Goal: Find specific page/section: Find specific page/section

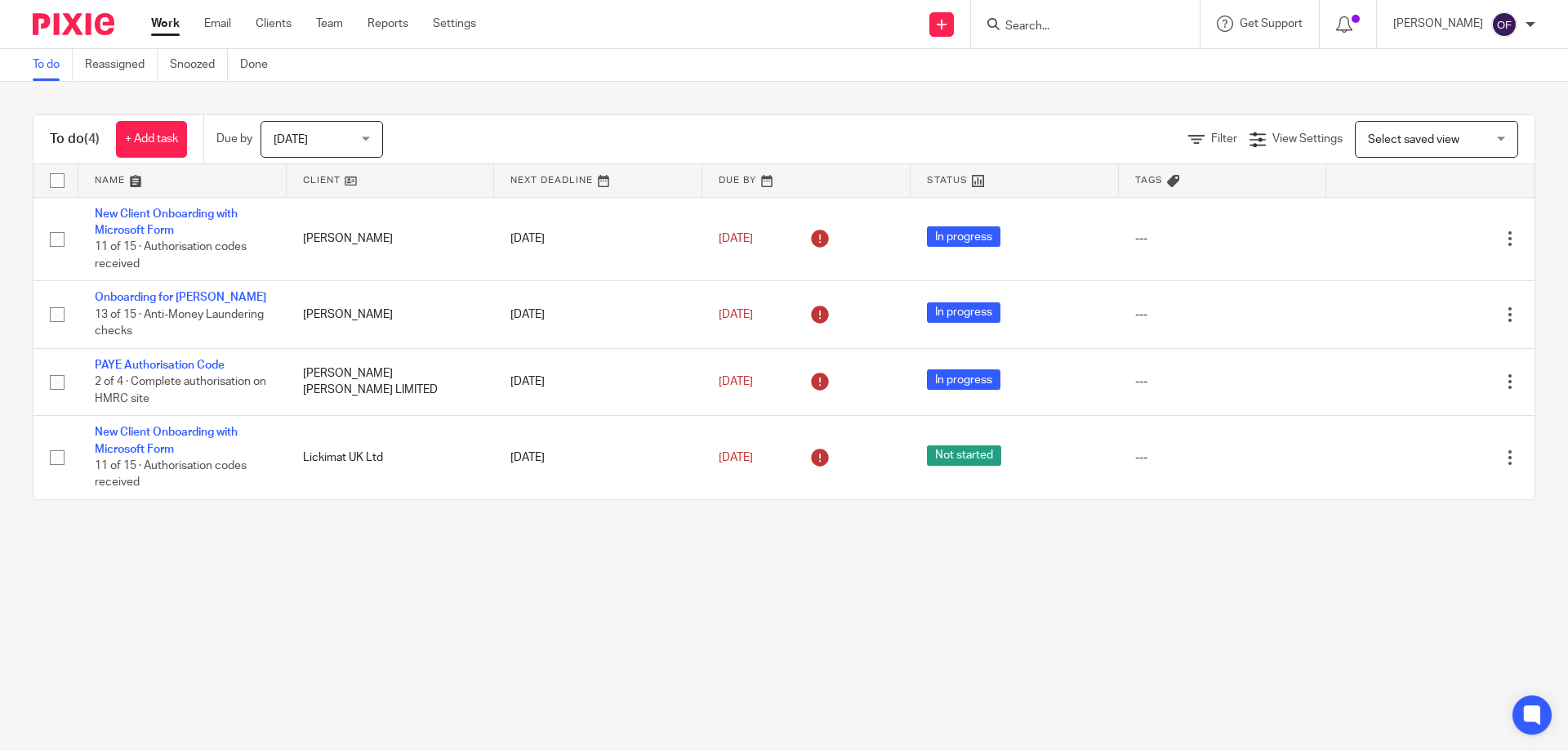
click at [1096, 30] on input "Search" at bounding box center [1077, 26] width 147 height 15
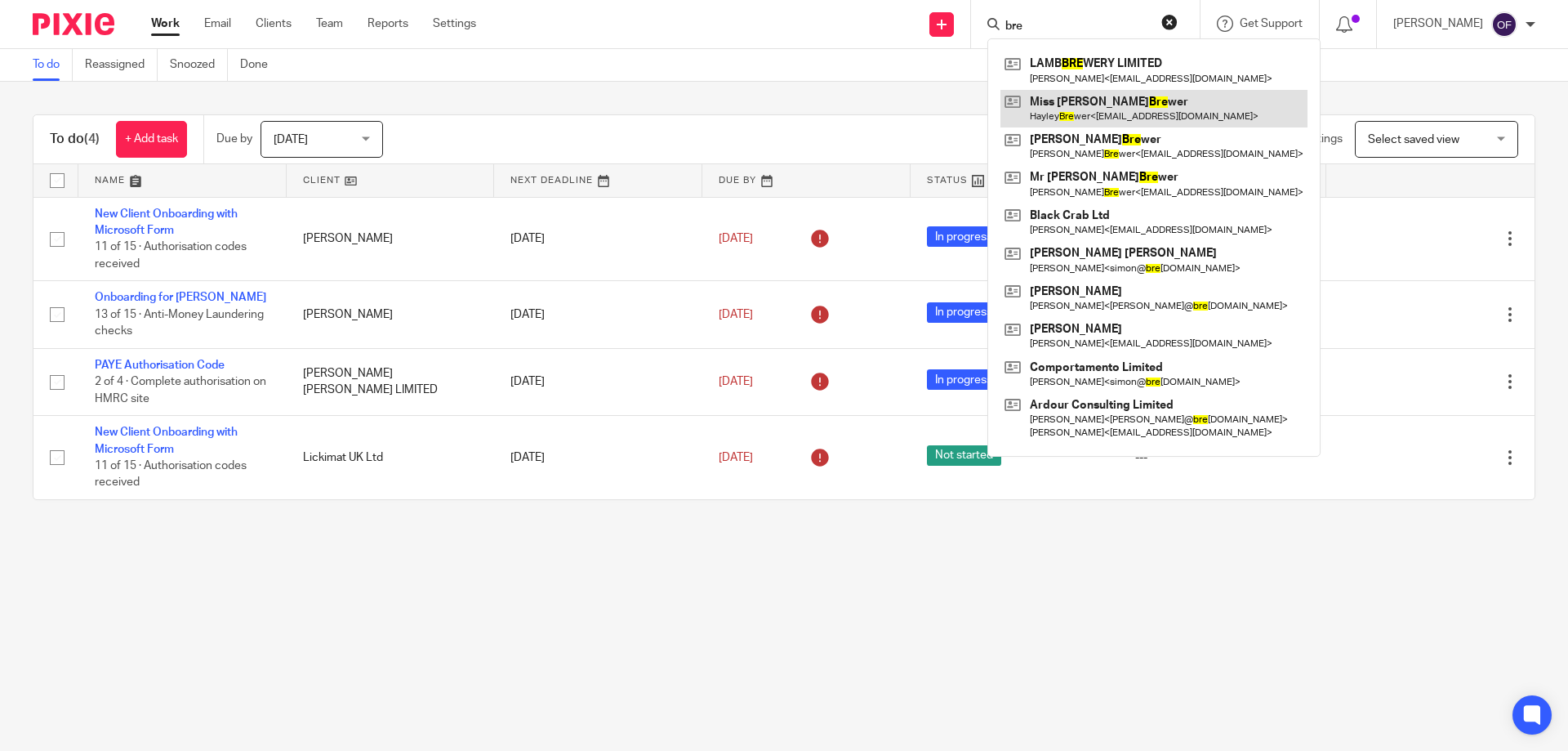
type input "bre"
click at [1126, 115] on link at bounding box center [1154, 109] width 307 height 37
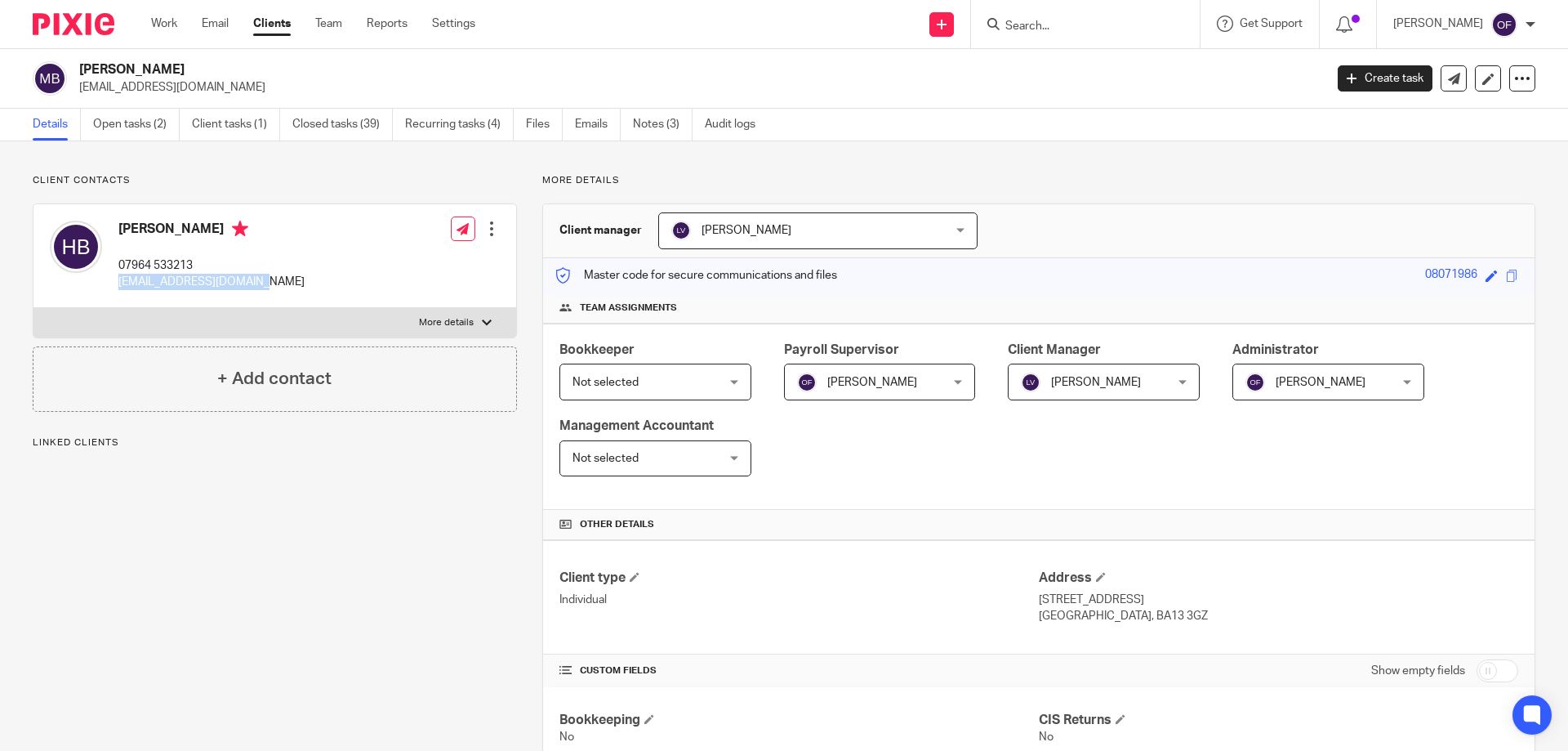
click at [283, 291] on div "[PERSON_NAME] 07964 533213 [EMAIL_ADDRESS][DOMAIN_NAME] Edit contact Create cli…" at bounding box center [274, 257] width 483 height 104
